Goal: Information Seeking & Learning: Learn about a topic

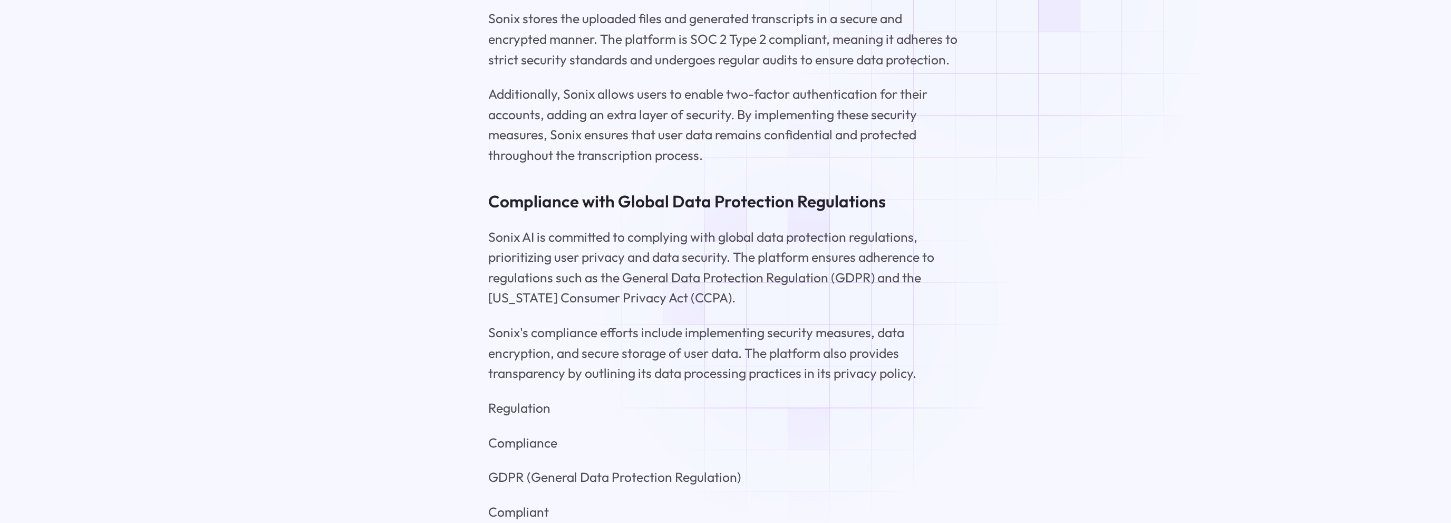
scroll to position [6571, 0]
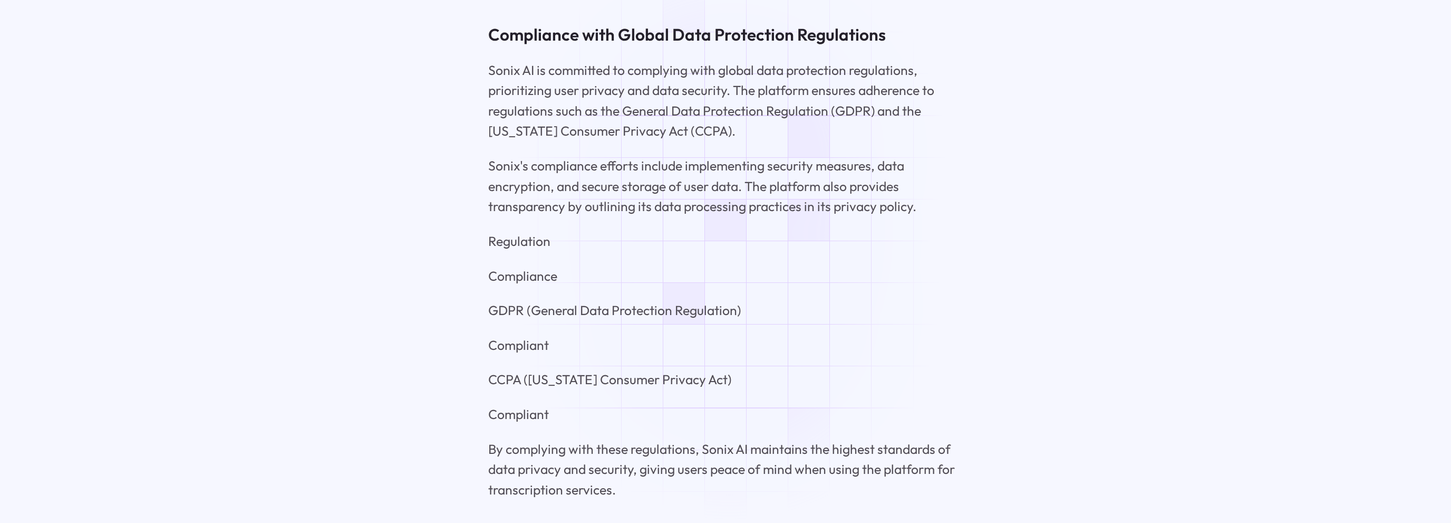
click at [730, 335] on p "Compliant" at bounding box center [725, 345] width 475 height 21
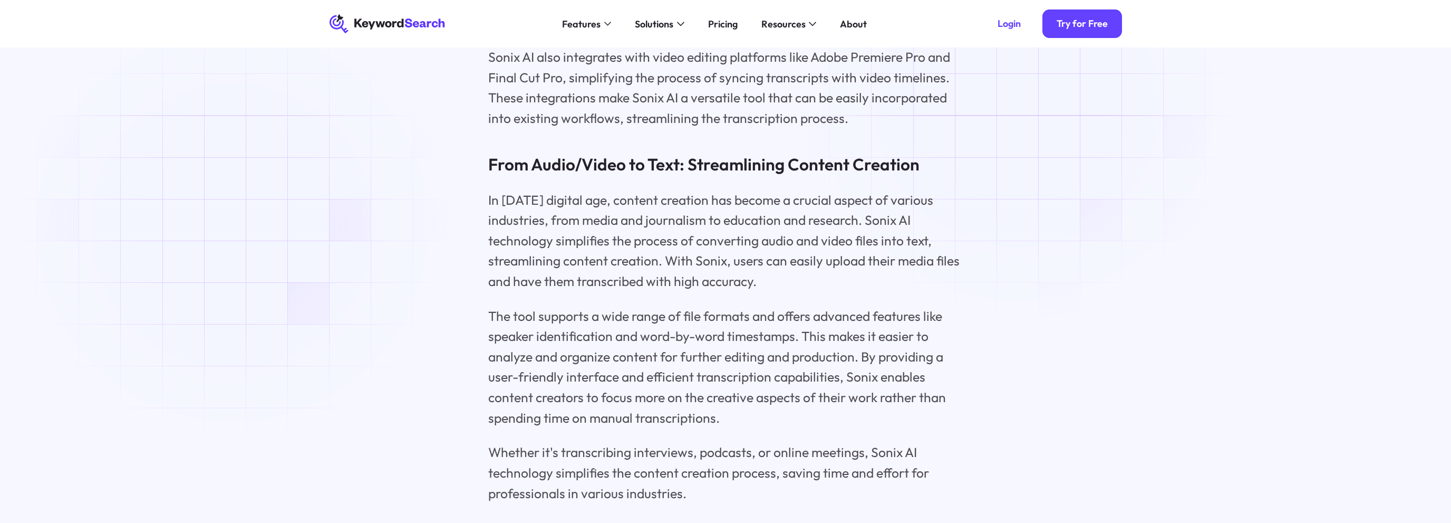
scroll to position [4900, 0]
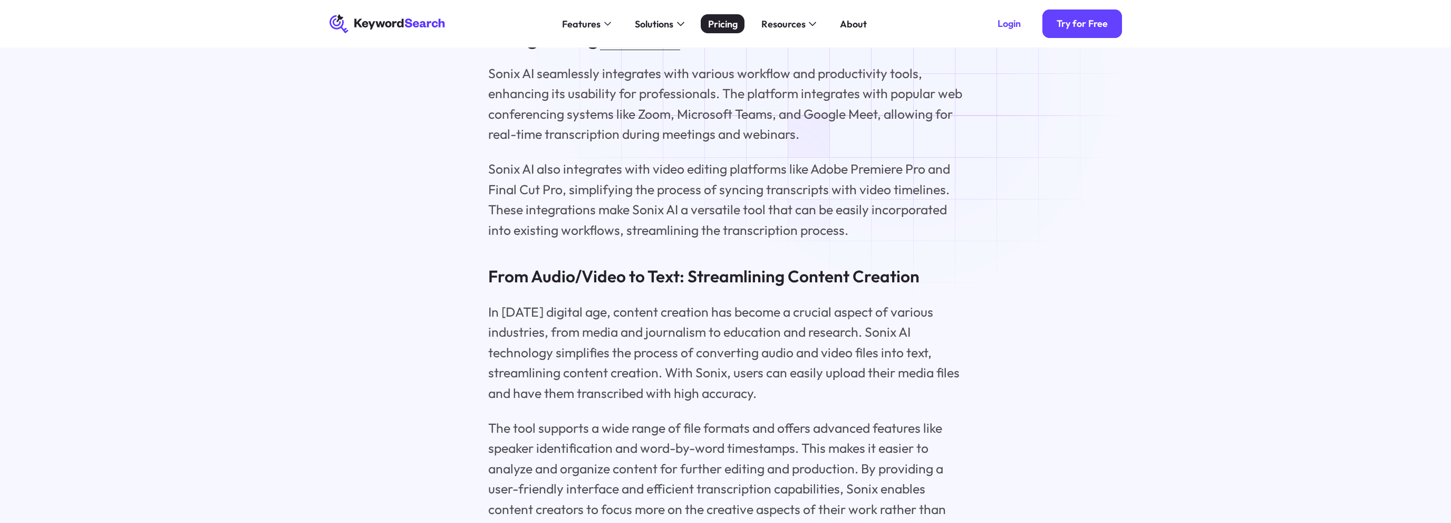
click at [730, 28] on div "Pricing" at bounding box center [723, 24] width 30 height 14
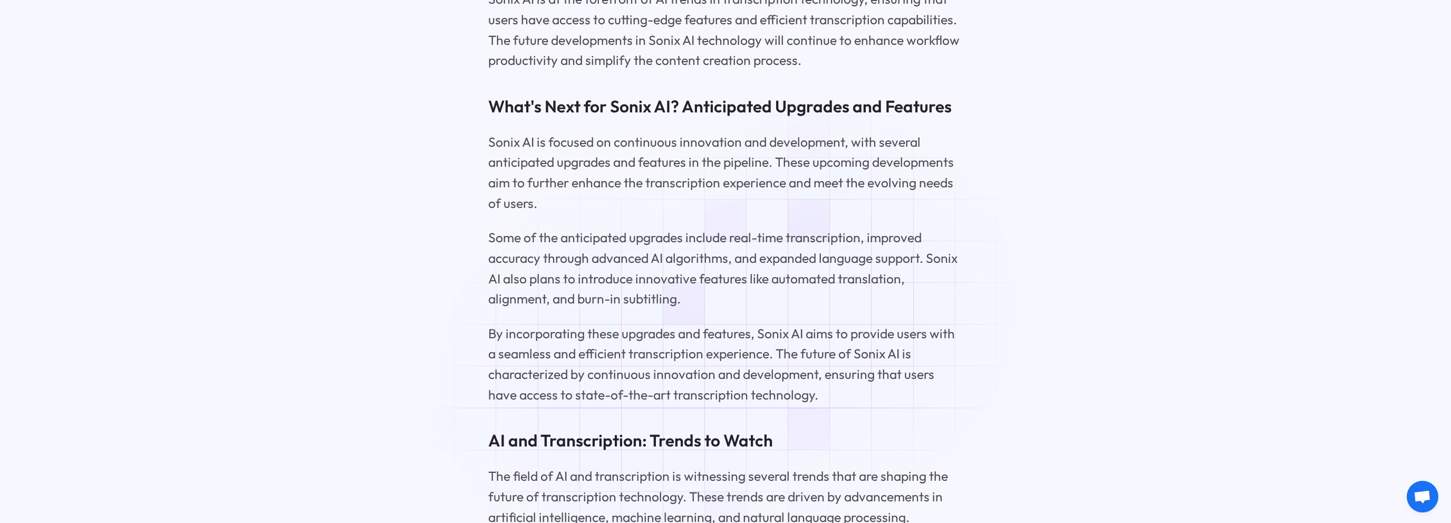
scroll to position [9633, 0]
